Goal: Task Accomplishment & Management: Complete application form

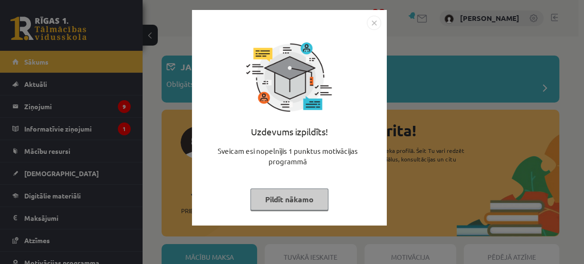
click at [299, 188] on div "Uzdevums izpildīts! Sveicam esi nopelnījis 1 punktus motivācijas programmā Pild…" at bounding box center [289, 125] width 183 height 190
click at [297, 199] on button "Pildīt nākamo" at bounding box center [289, 200] width 78 height 22
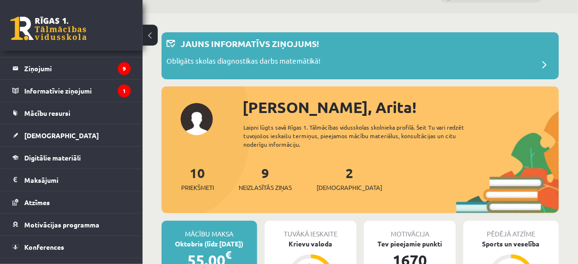
scroll to position [114, 0]
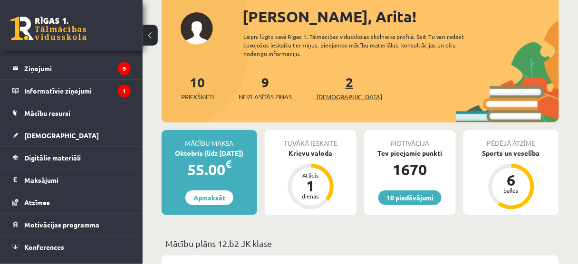
click at [328, 93] on span "[DEMOGRAPHIC_DATA]" at bounding box center [350, 97] width 66 height 10
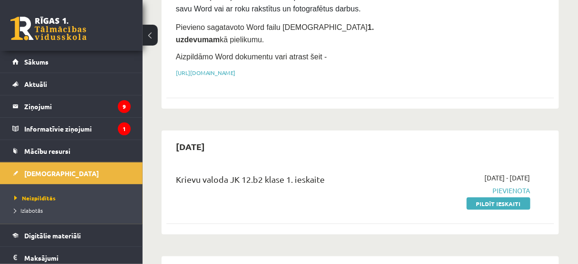
scroll to position [228, 0]
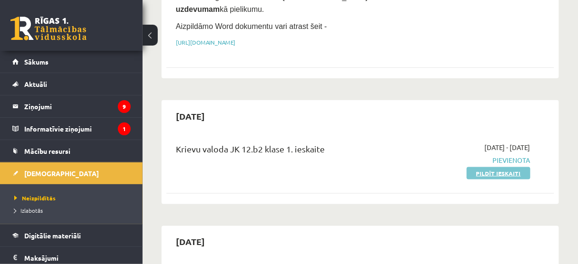
click at [480, 167] on link "Pildīt ieskaiti" at bounding box center [499, 173] width 64 height 12
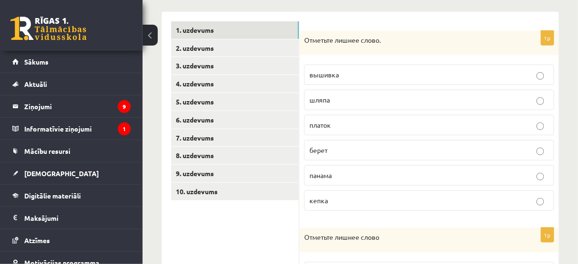
scroll to position [152, 0]
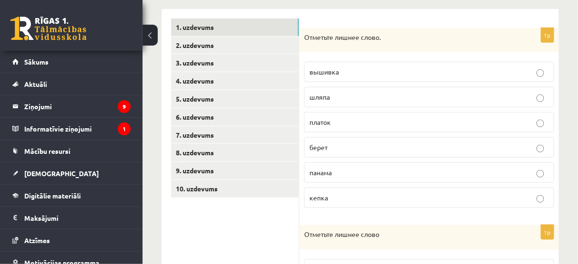
click at [332, 72] on span "вышивка" at bounding box center [323, 71] width 29 height 9
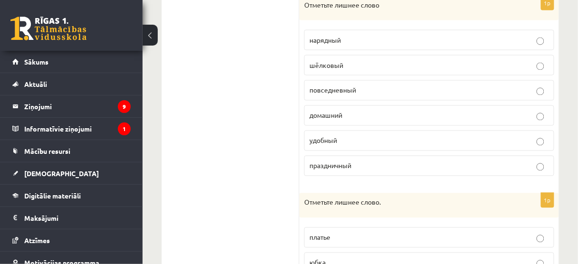
scroll to position [380, 0]
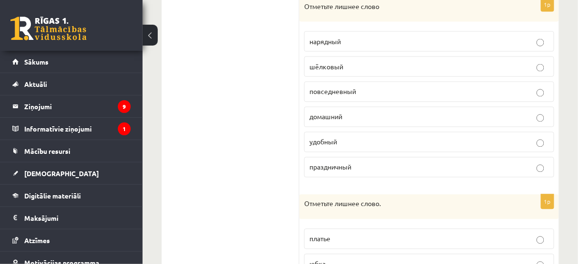
click at [342, 63] on span "шёлковый" at bounding box center [326, 66] width 34 height 9
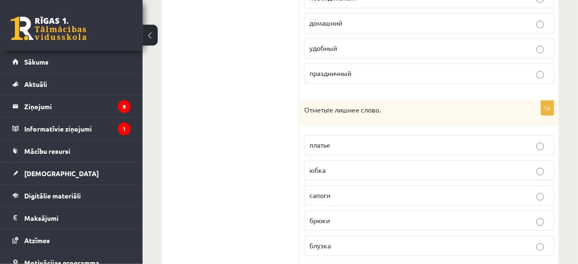
scroll to position [496, 0]
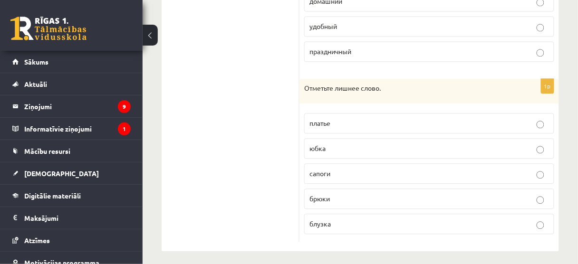
click at [333, 169] on p "сапоги" at bounding box center [429, 174] width 240 height 10
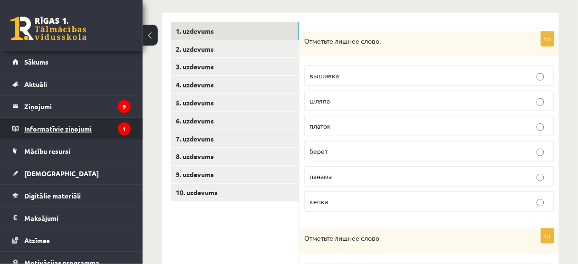
scroll to position [116, 0]
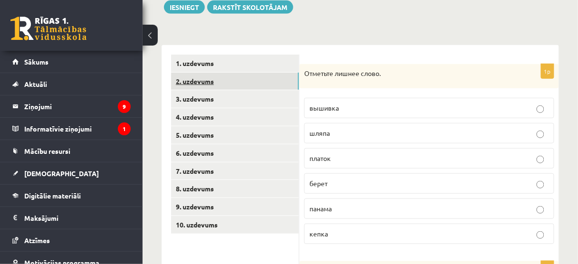
click at [208, 84] on link "2. uzdevums" at bounding box center [235, 82] width 128 height 18
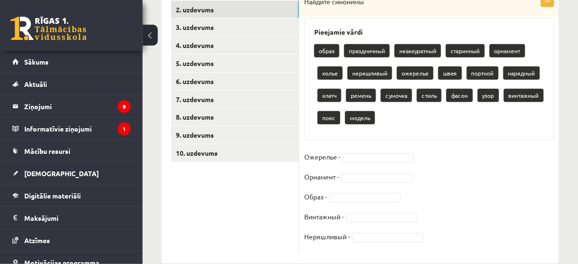
scroll to position [190, 0]
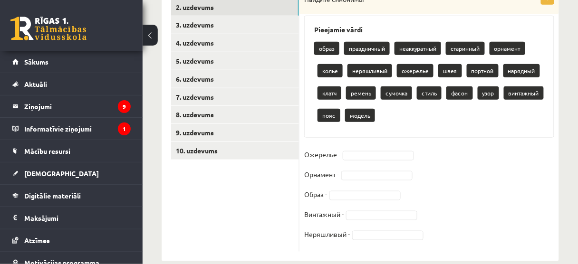
click at [332, 74] on p "колье" at bounding box center [329, 70] width 25 height 13
drag, startPoint x: 334, startPoint y: 67, endPoint x: 355, endPoint y: 150, distance: 85.8
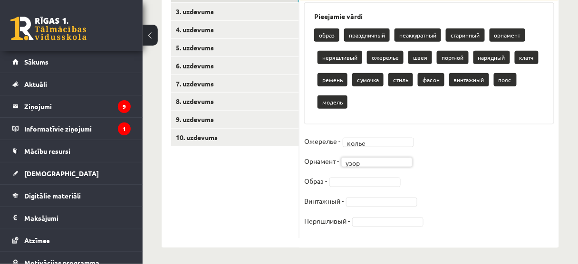
scroll to position [206, 0]
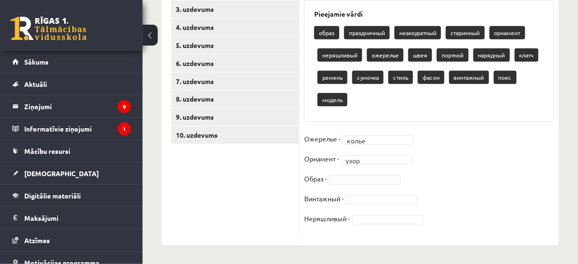
click at [333, 173] on fieldset "Ожерелье - колье ***** Орнамент - узор **** Образ - Винтажный - Неряшливый -" at bounding box center [429, 182] width 250 height 100
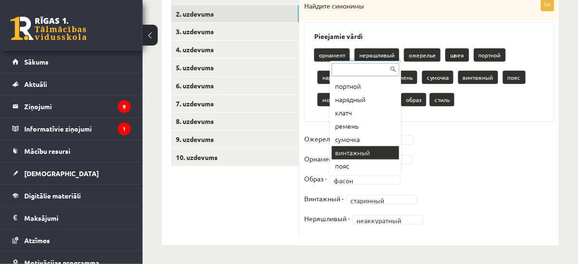
scroll to position [117, 0]
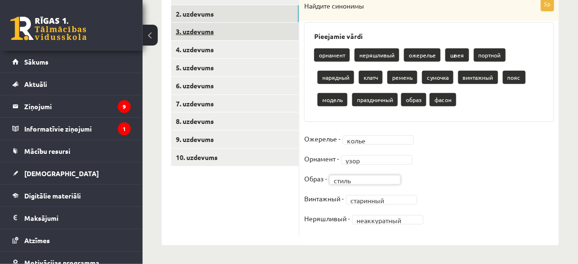
click at [272, 33] on link "3. uzdevums" at bounding box center [235, 32] width 128 height 18
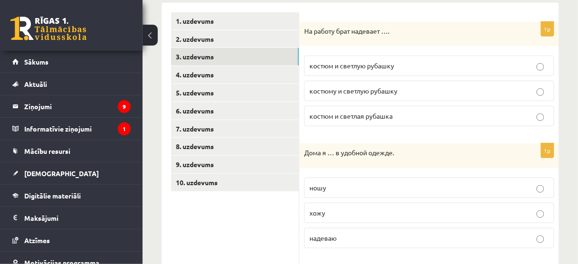
scroll to position [107, 0]
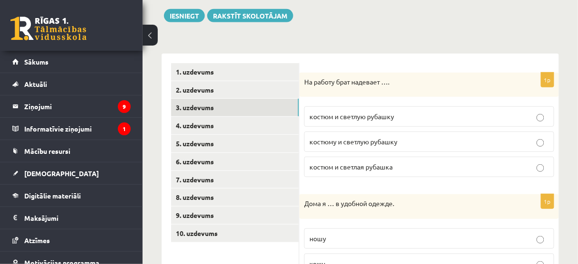
click at [365, 117] on span "костюм и светлую рубашку" at bounding box center [351, 116] width 85 height 9
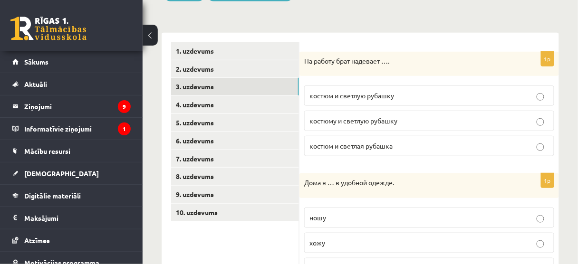
scroll to position [298, 0]
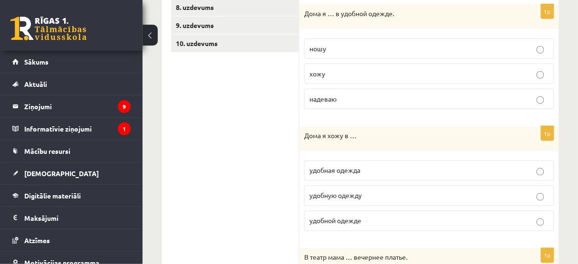
click at [337, 77] on label "хожу" at bounding box center [429, 74] width 250 height 20
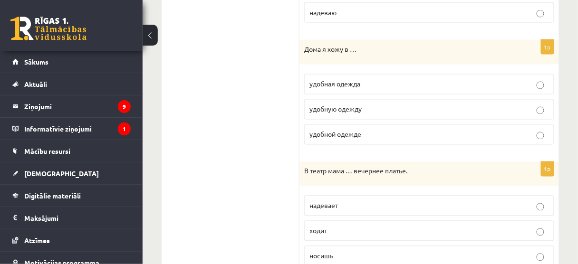
scroll to position [374, 0]
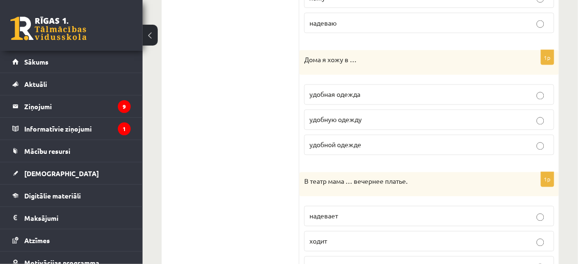
click at [352, 143] on span "удобной одежде" at bounding box center [335, 145] width 52 height 9
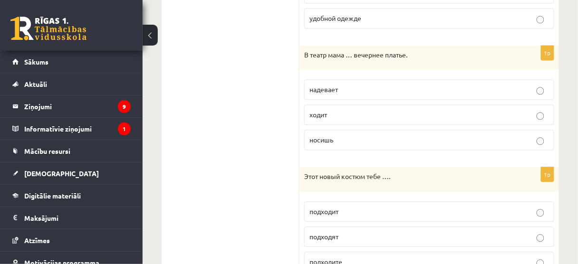
scroll to position [488, 0]
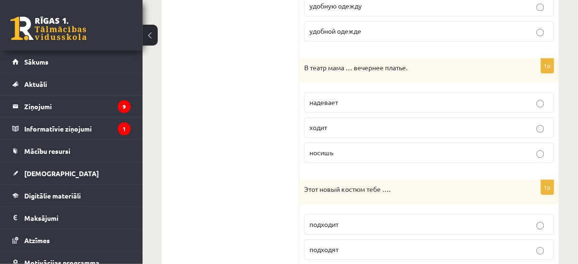
click at [346, 101] on p "надевает" at bounding box center [429, 102] width 240 height 10
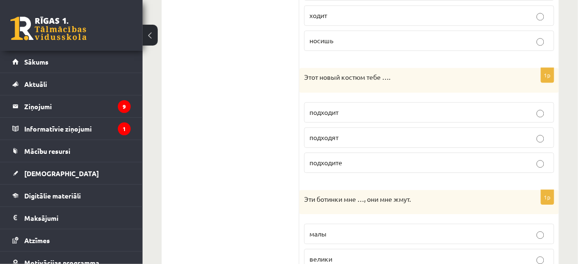
scroll to position [640, 0]
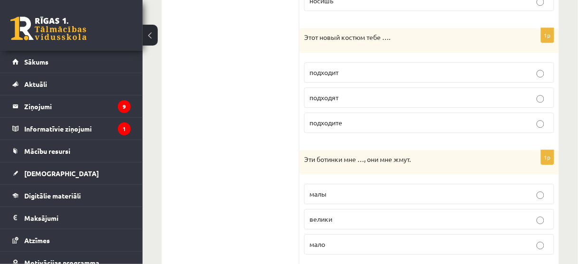
click at [362, 67] on p "подходит" at bounding box center [429, 72] width 240 height 10
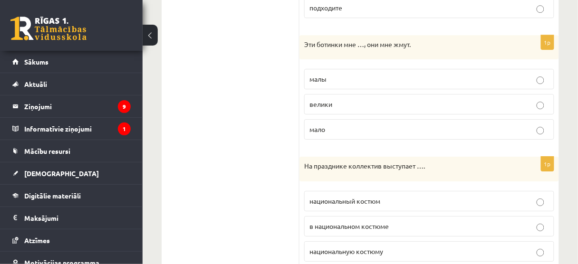
scroll to position [754, 0]
click at [335, 80] on label "малы" at bounding box center [429, 80] width 250 height 20
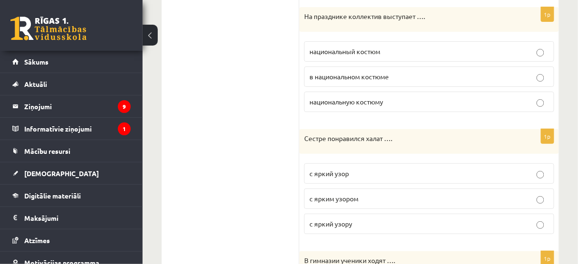
scroll to position [906, 0]
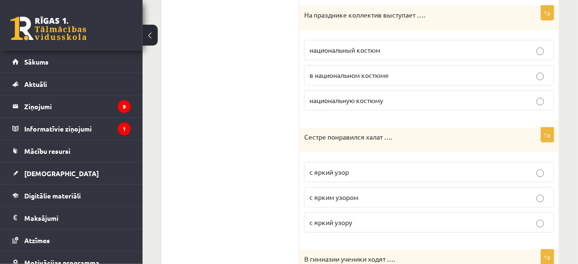
click at [337, 77] on label "в национальном костюме" at bounding box center [429, 75] width 250 height 20
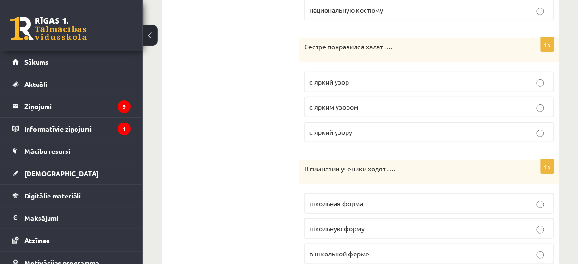
scroll to position [1020, 0]
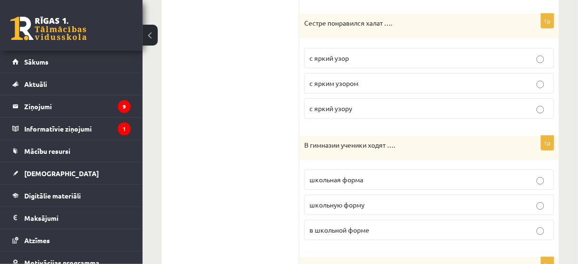
click at [359, 78] on p "с ярким узором" at bounding box center [429, 83] width 240 height 10
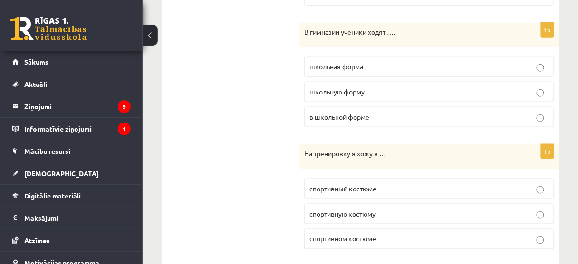
scroll to position [1144, 0]
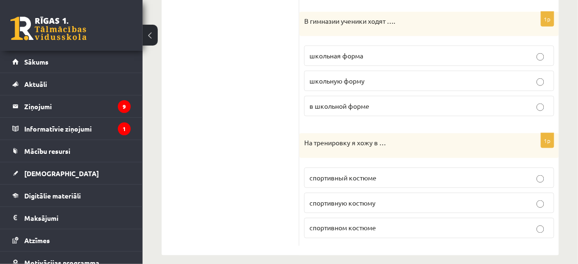
click at [356, 102] on span "в школьной форме" at bounding box center [339, 106] width 60 height 9
click at [346, 224] on span "спортивном костюме" at bounding box center [342, 228] width 67 height 9
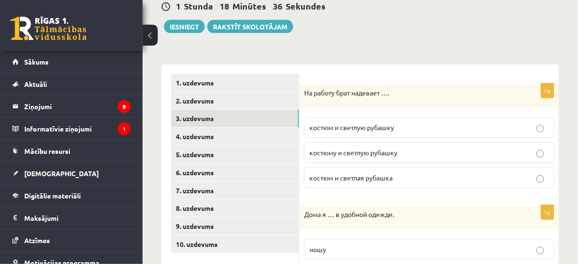
scroll to position [155, 0]
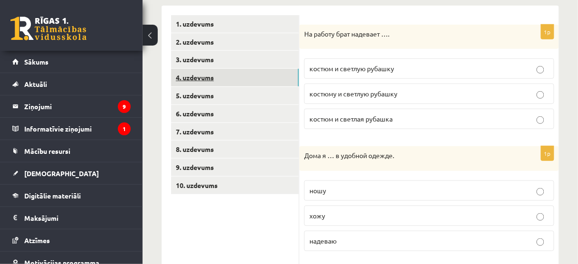
click at [239, 77] on link "4. uzdevums" at bounding box center [235, 78] width 128 height 18
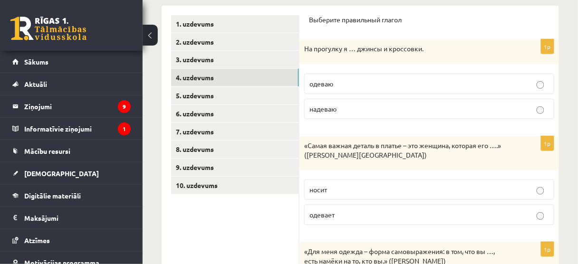
click at [345, 107] on p "надеваю" at bounding box center [429, 109] width 240 height 10
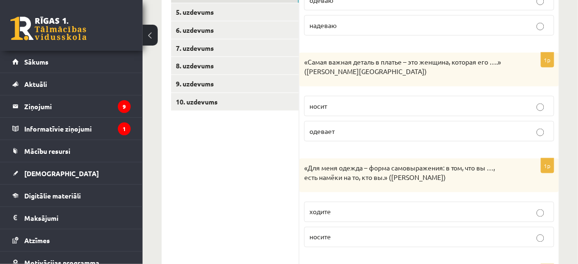
scroll to position [269, 0]
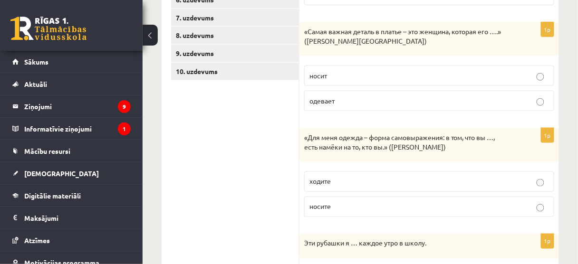
click at [342, 76] on p "носит" at bounding box center [429, 76] width 240 height 10
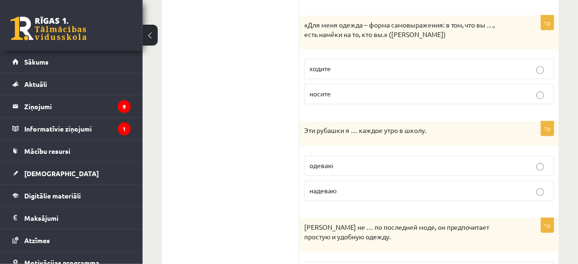
scroll to position [384, 0]
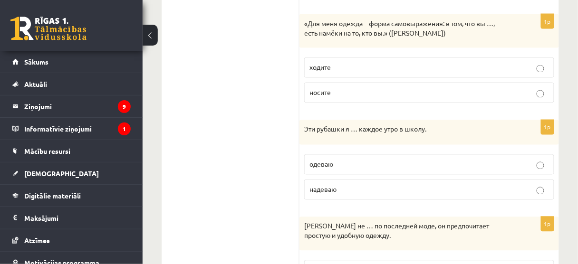
click at [348, 88] on p "носите" at bounding box center [429, 93] width 240 height 10
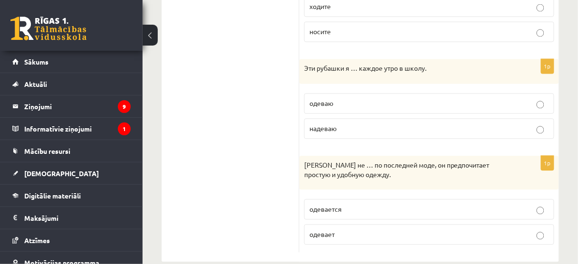
scroll to position [458, 0]
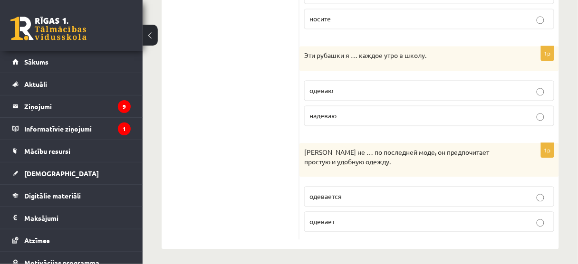
click at [361, 114] on p "надеваю" at bounding box center [429, 116] width 240 height 10
click at [355, 196] on p "одевается" at bounding box center [429, 197] width 240 height 10
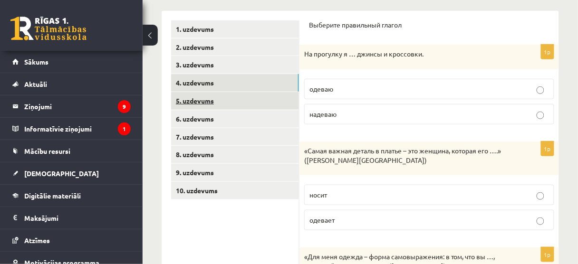
scroll to position [154, 0]
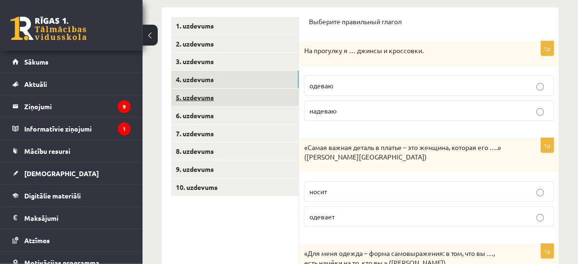
click at [239, 92] on link "5. uzdevums" at bounding box center [235, 98] width 128 height 18
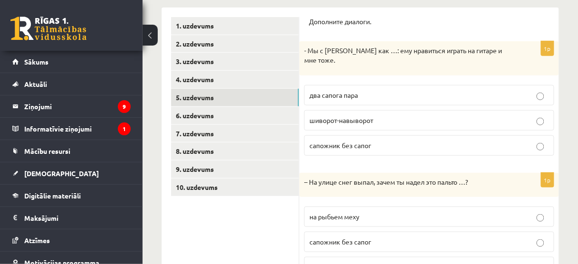
click at [346, 96] on span "два сапога пара" at bounding box center [333, 95] width 48 height 9
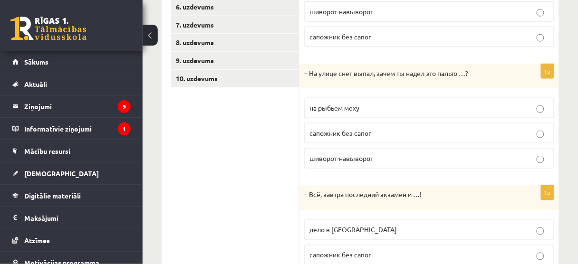
scroll to position [268, 0]
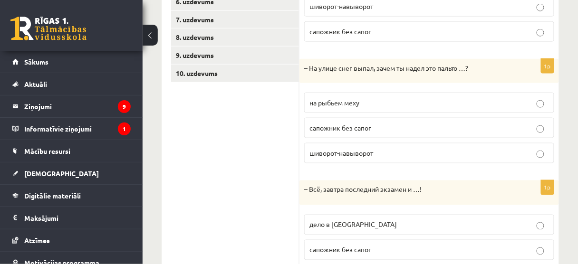
click at [337, 151] on span "шиворот-навыворот" at bounding box center [341, 153] width 64 height 9
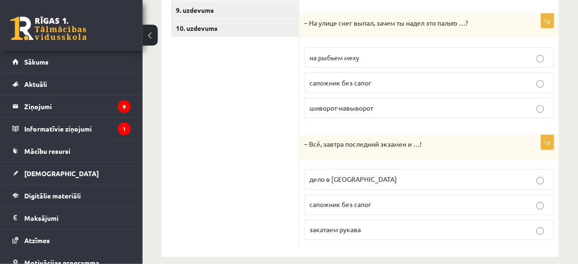
scroll to position [322, 0]
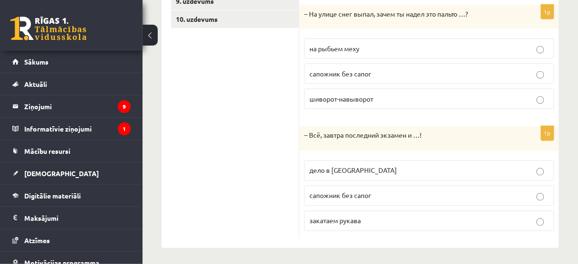
click at [349, 170] on span "дело в шляпе" at bounding box center [352, 170] width 87 height 9
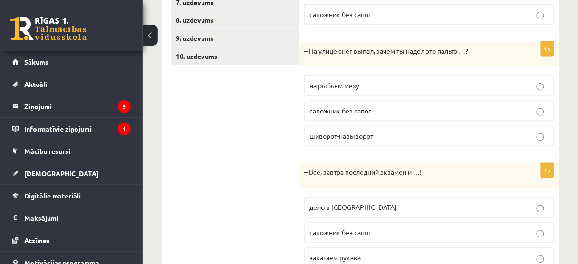
scroll to position [170, 0]
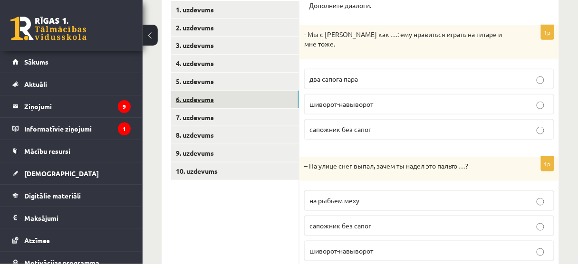
click at [251, 102] on link "6. uzdevums" at bounding box center [235, 100] width 128 height 18
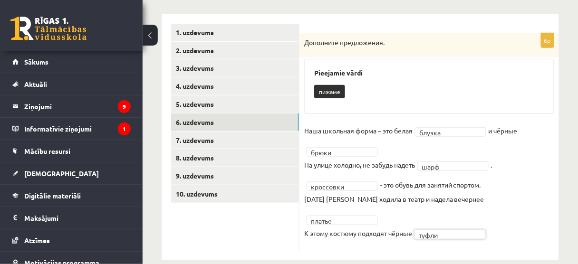
scroll to position [147, 0]
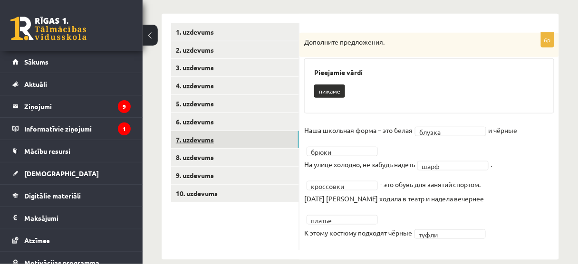
click at [235, 135] on link "7. uzdevums" at bounding box center [235, 140] width 128 height 18
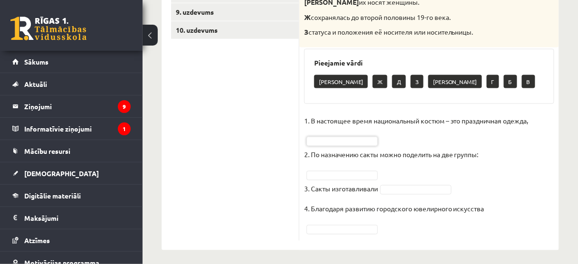
scroll to position [316, 0]
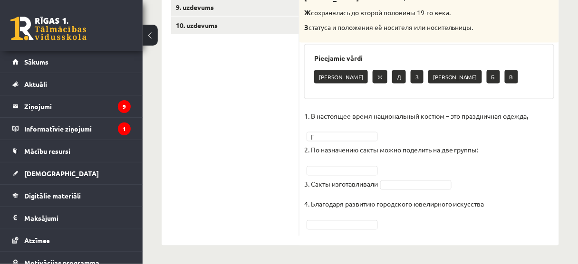
drag, startPoint x: 345, startPoint y: 175, endPoint x: 346, endPoint y: 170, distance: 5.3
click at [346, 175] on fieldset "1. В настоящее время национальный костюм – это праздничная одежда, Г * 2. По на…" at bounding box center [429, 170] width 250 height 123
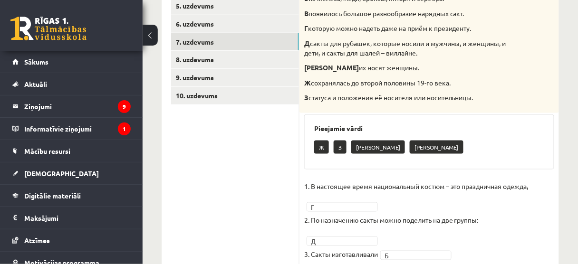
scroll to position [240, 0]
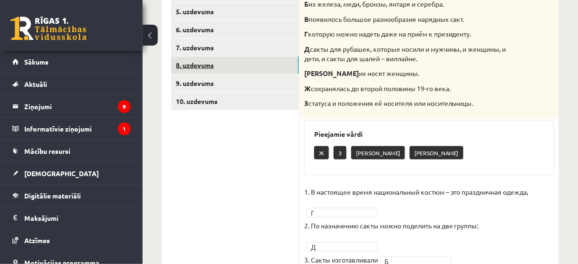
click at [244, 65] on link "8. uzdevums" at bounding box center [235, 66] width 128 height 18
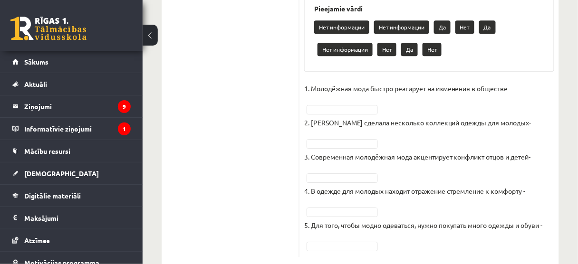
scroll to position [657, 0]
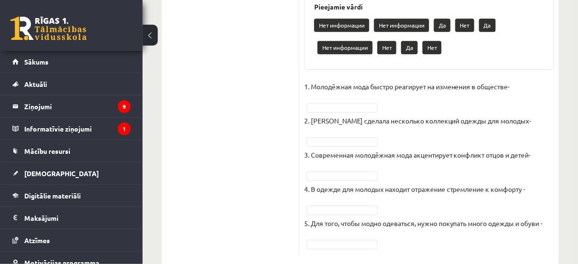
click at [318, 128] on p "2. Коко Шанель сделала несколько коллекций одежды для молодых-" at bounding box center [417, 121] width 227 height 14
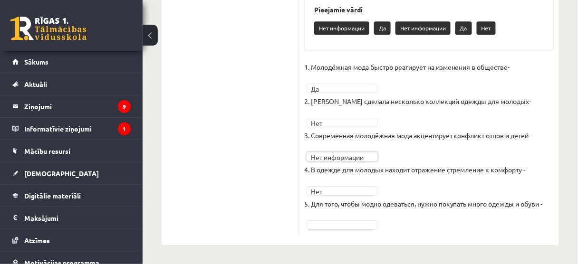
scroll to position [673, 0]
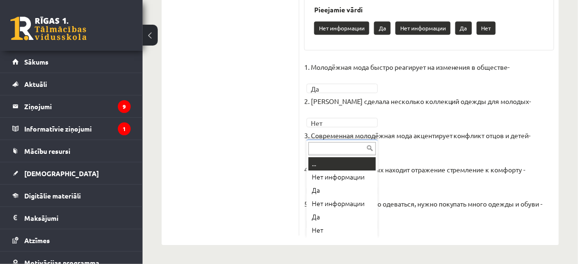
drag, startPoint x: 313, startPoint y: 223, endPoint x: 309, endPoint y: 218, distance: 6.8
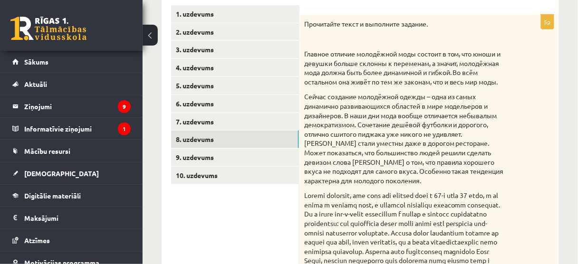
scroll to position [141, 0]
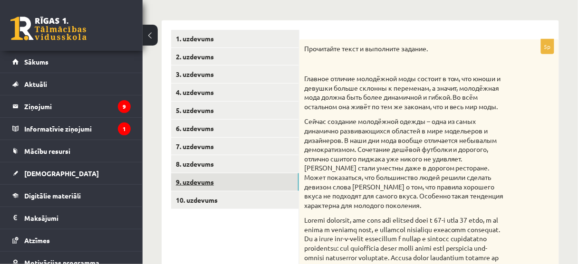
click at [231, 184] on link "9. uzdevums" at bounding box center [235, 182] width 128 height 18
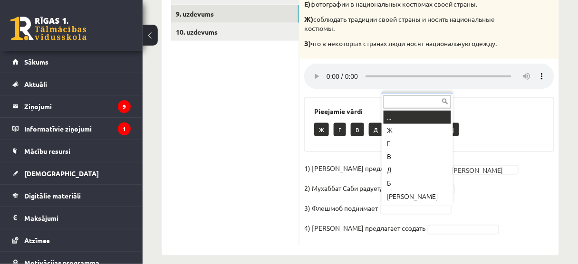
scroll to position [319, 0]
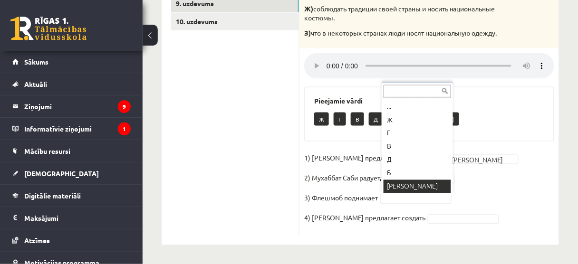
click at [392, 193] on div "... Ж Г В Д Б А" at bounding box center [417, 139] width 71 height 113
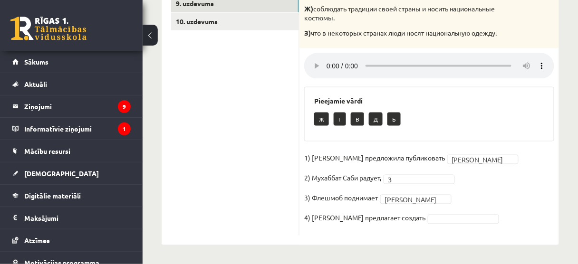
click at [424, 226] on fieldset "1) Девушка предложила публиковать Е * 2) Мухаббат Саби радует, З * 3) Флешмоб п…" at bounding box center [429, 191] width 250 height 80
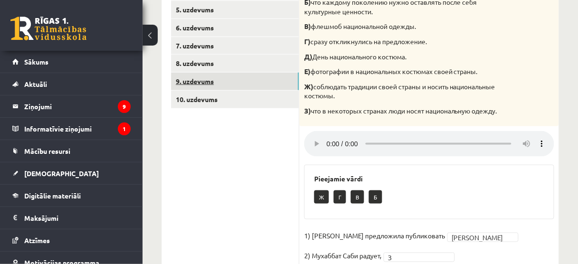
scroll to position [205, 0]
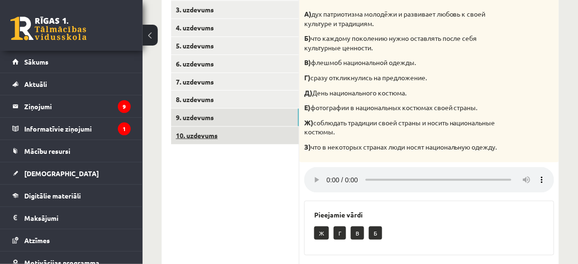
click at [187, 138] on link "10. uzdevums" at bounding box center [235, 136] width 128 height 18
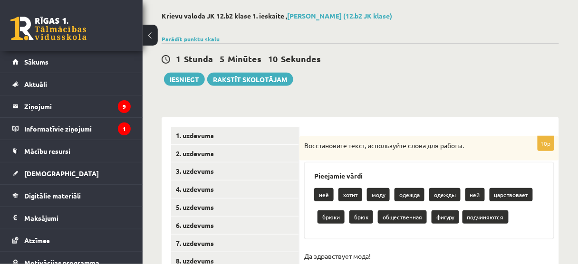
scroll to position [43, 0]
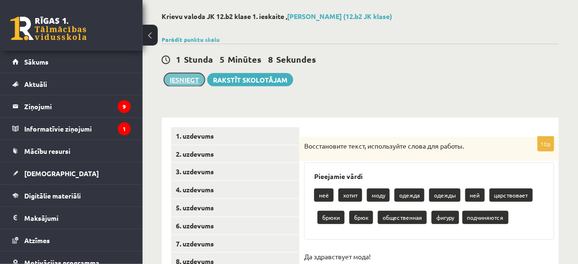
click at [187, 76] on button "Iesniegt" at bounding box center [184, 79] width 41 height 13
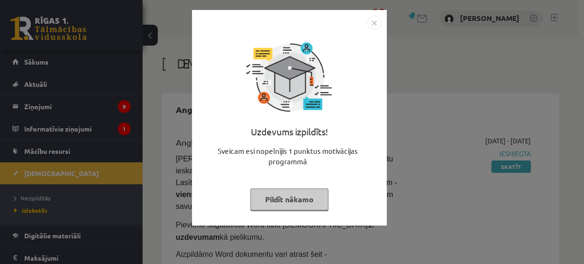
click at [376, 26] on img "Close" at bounding box center [374, 23] width 14 height 14
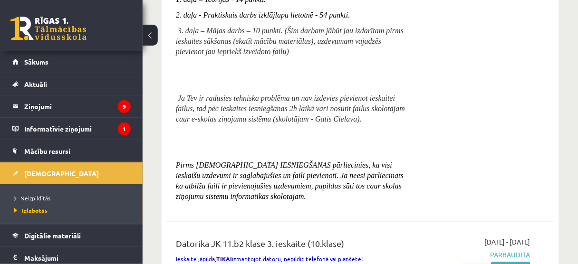
scroll to position [1217, 0]
